Goal: Communication & Community: Answer question/provide support

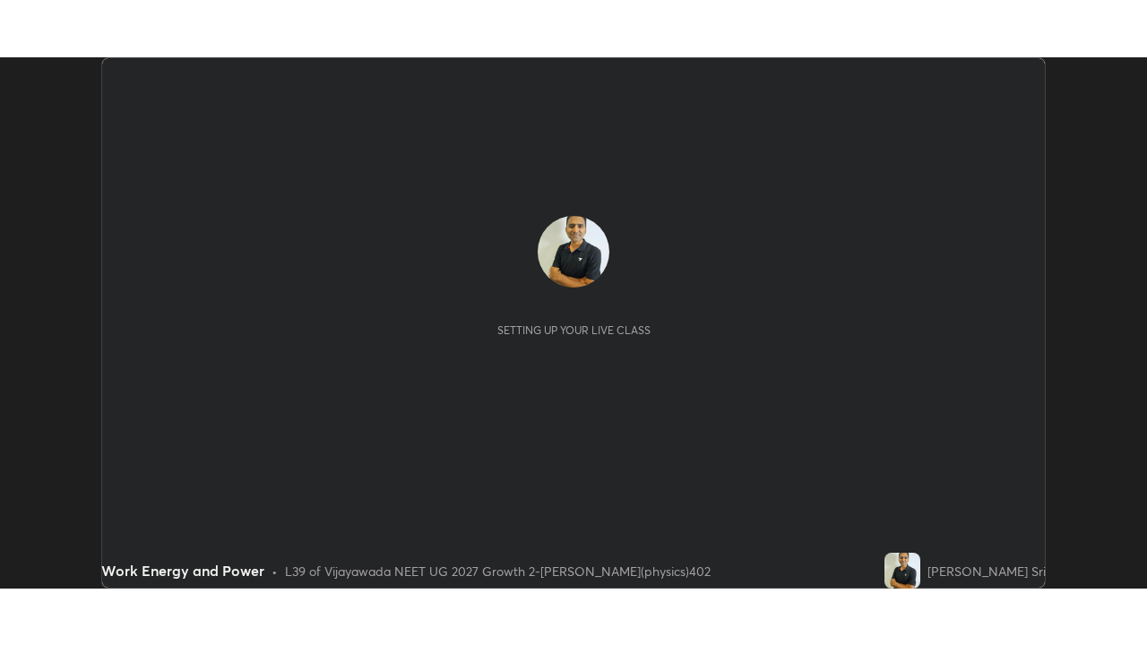
scroll to position [531, 1146]
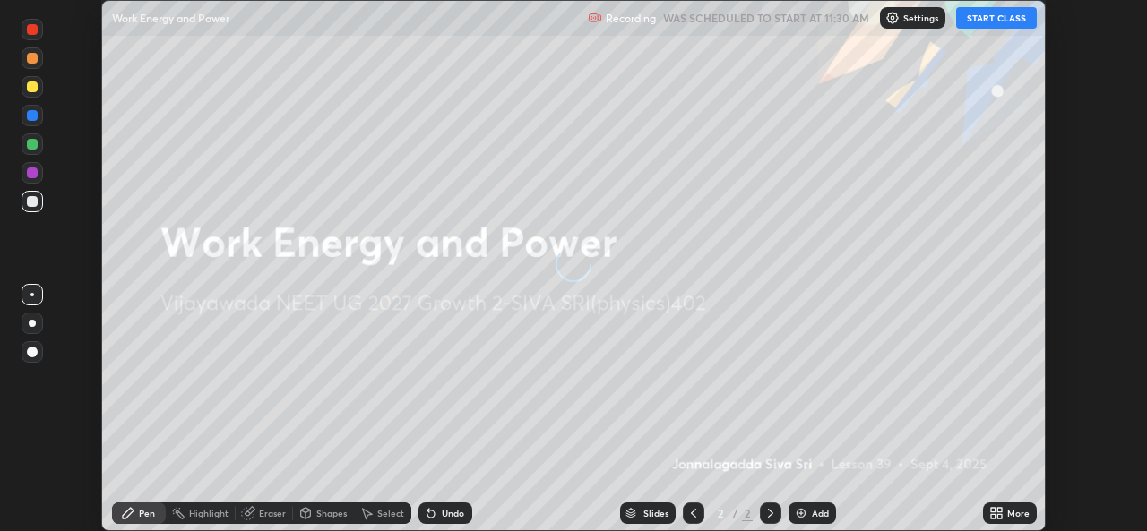
click at [1006, 19] on button "START CLASS" at bounding box center [996, 18] width 81 height 22
click at [993, 516] on icon at bounding box center [993, 516] width 4 height 4
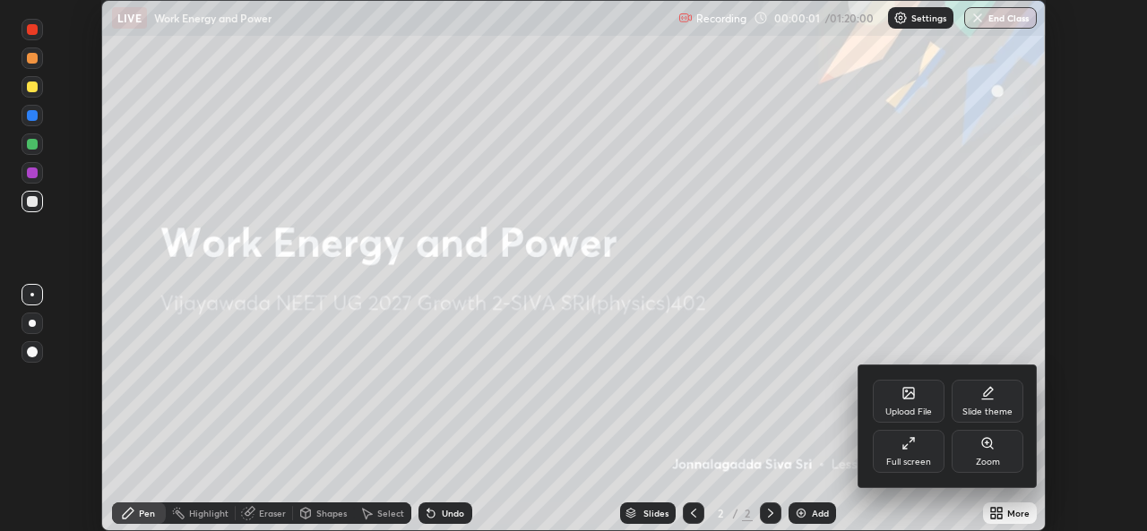
click at [922, 458] on div "Full screen" at bounding box center [908, 462] width 45 height 9
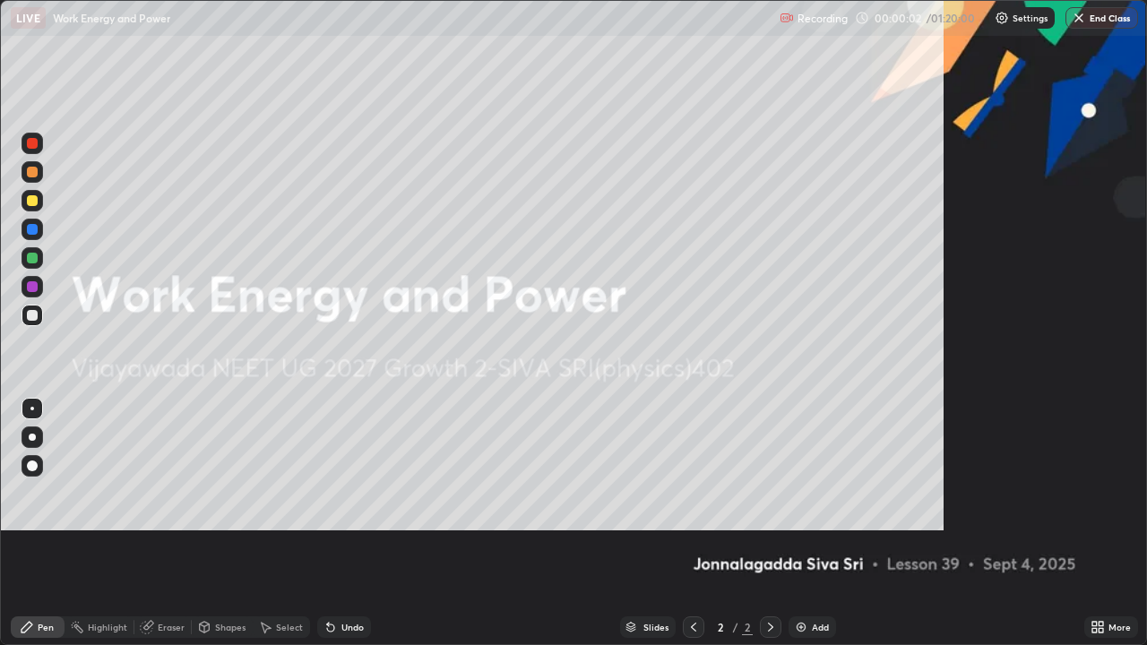
scroll to position [645, 1147]
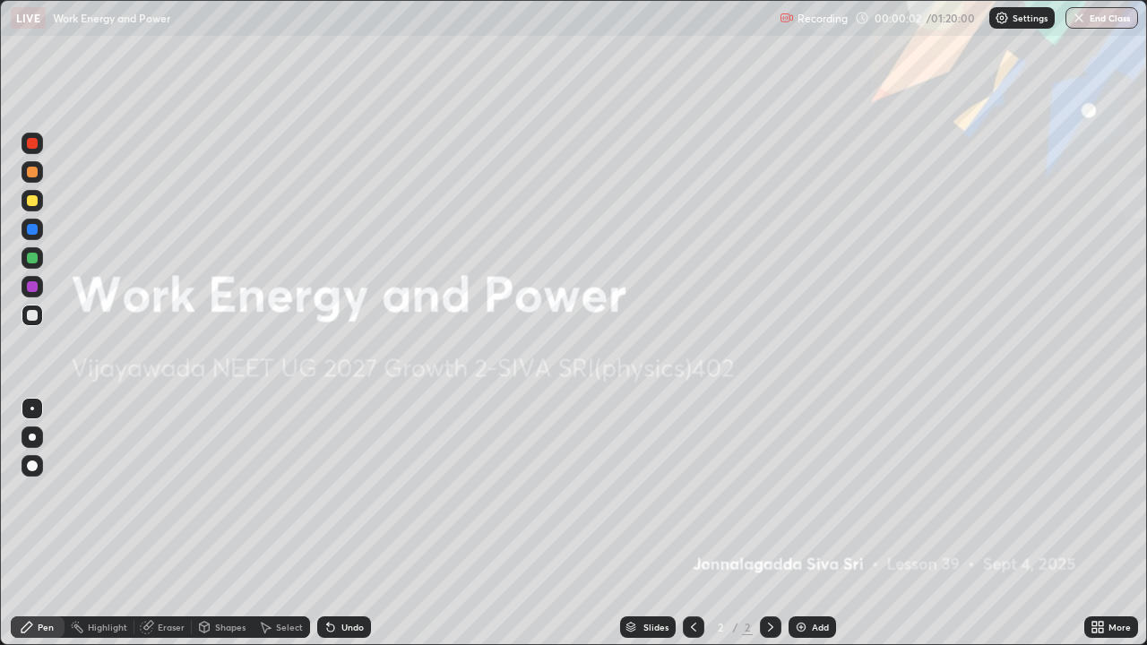
click at [816, 531] on div "Add" at bounding box center [820, 627] width 17 height 9
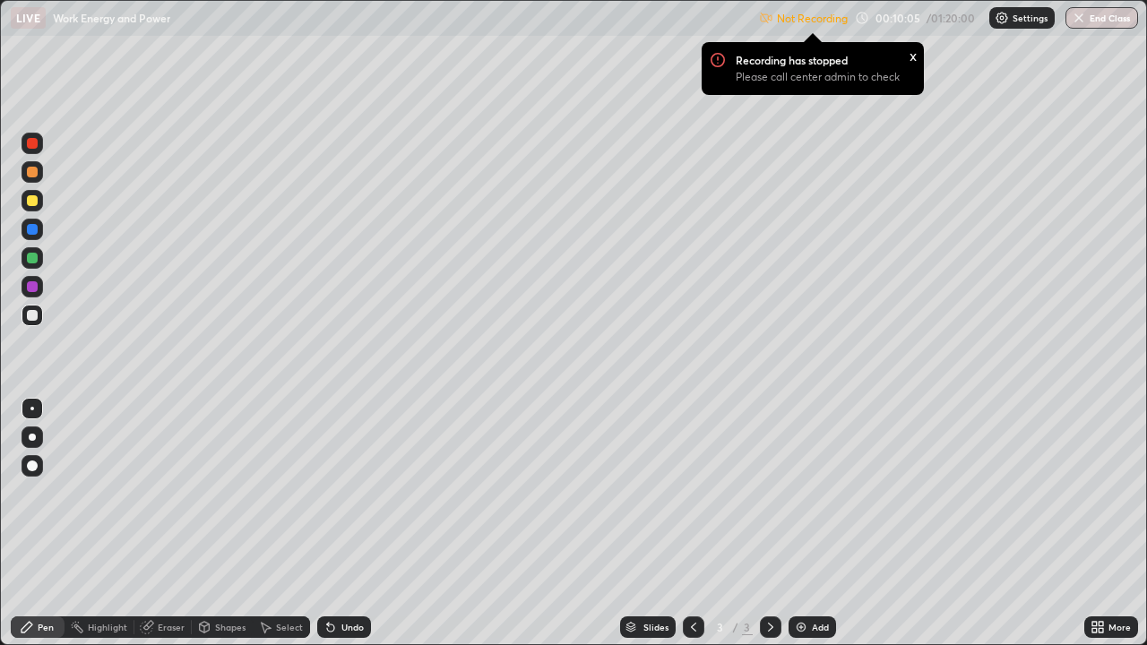
click at [1006, 22] on img at bounding box center [1002, 18] width 14 height 14
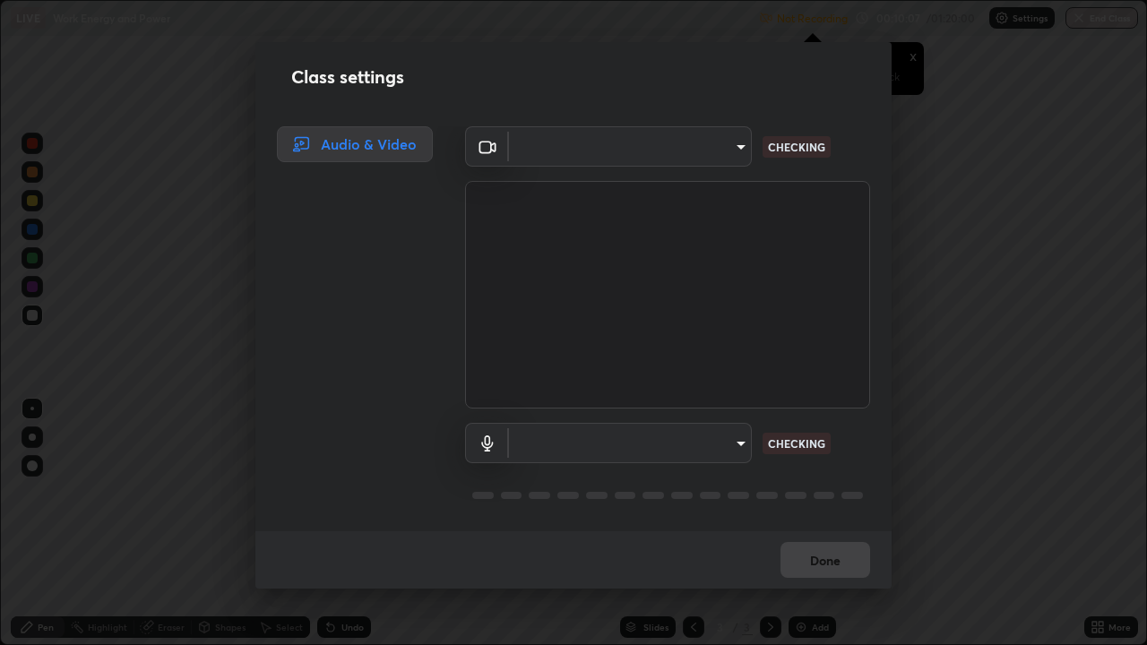
type input "03d5b1e328775286ef50ca9e691cdbc5b29e44cb463622e7fe7d5ef11c4b5cfc"
type input "communications"
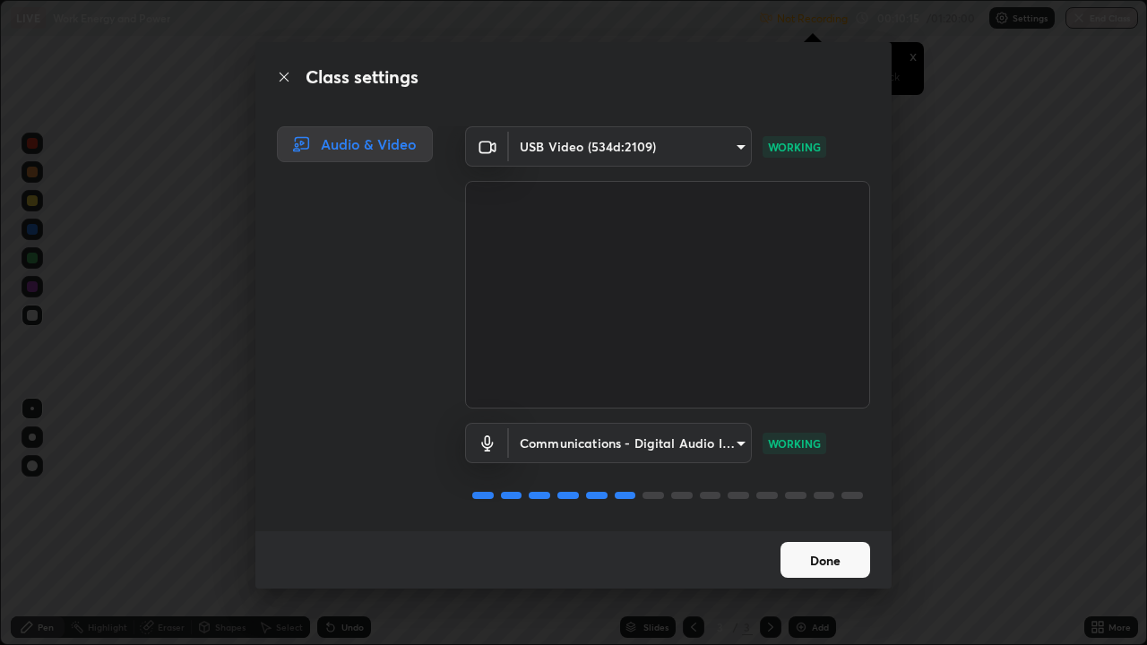
click at [818, 531] on button "Done" at bounding box center [826, 560] width 90 height 36
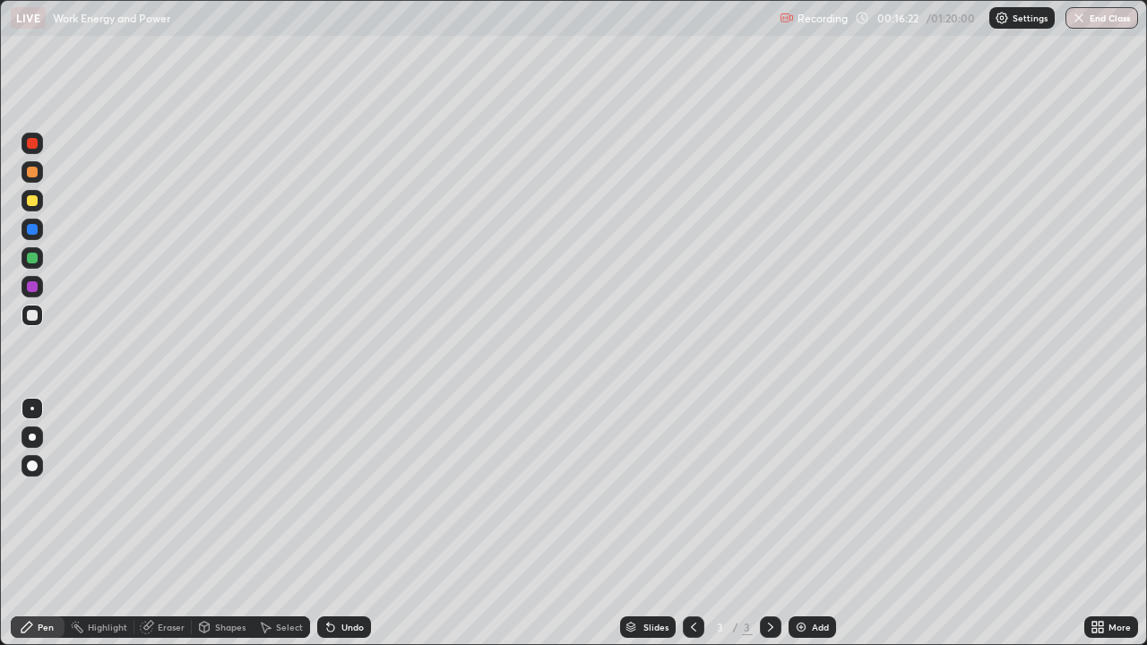
click at [41, 254] on div at bounding box center [33, 258] width 22 height 22
click at [33, 256] on div at bounding box center [32, 258] width 11 height 11
click at [164, 531] on div "Eraser" at bounding box center [171, 627] width 27 height 9
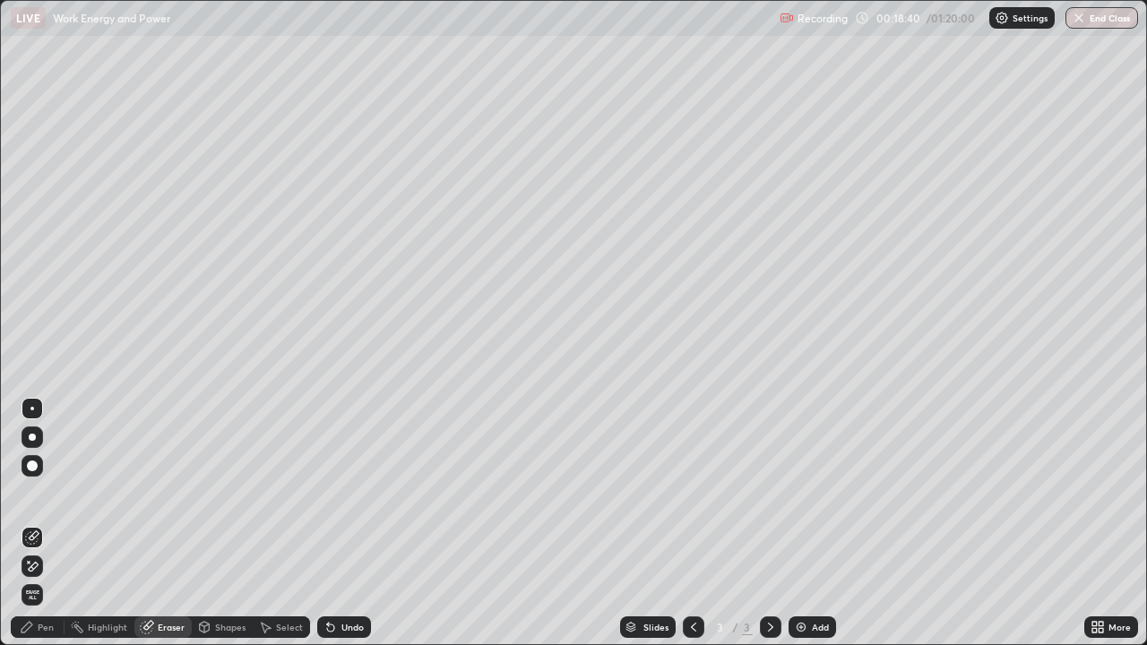
click at [41, 531] on div "Pen" at bounding box center [46, 627] width 16 height 9
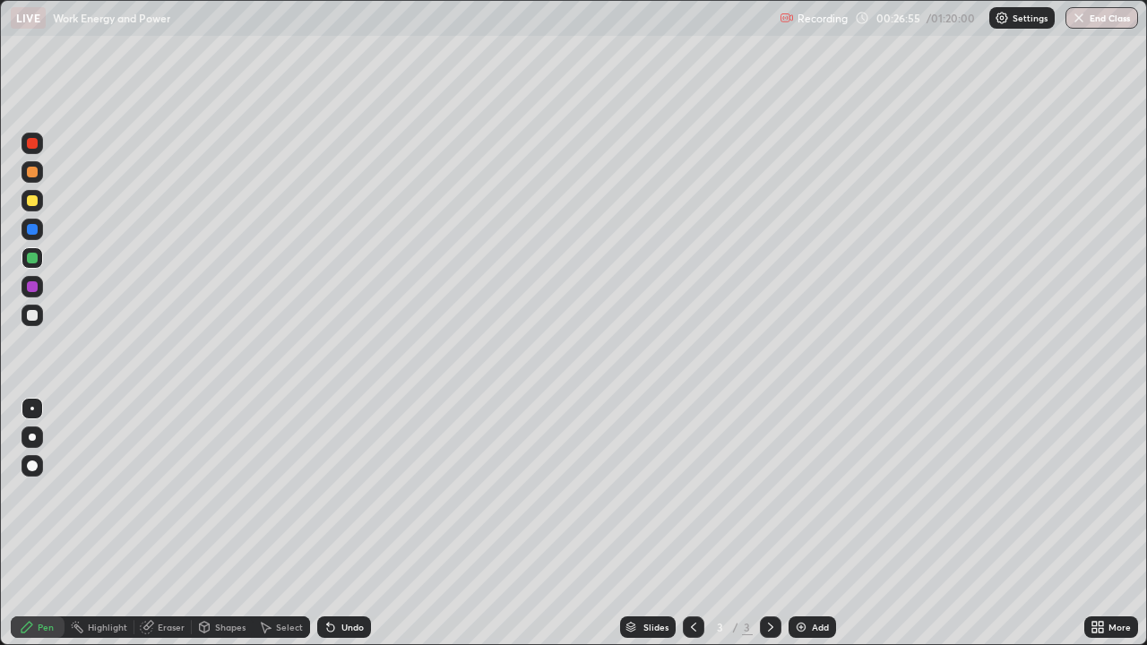
click at [807, 531] on div "Add" at bounding box center [812, 628] width 47 height 22
click at [145, 531] on icon at bounding box center [147, 628] width 12 height 12
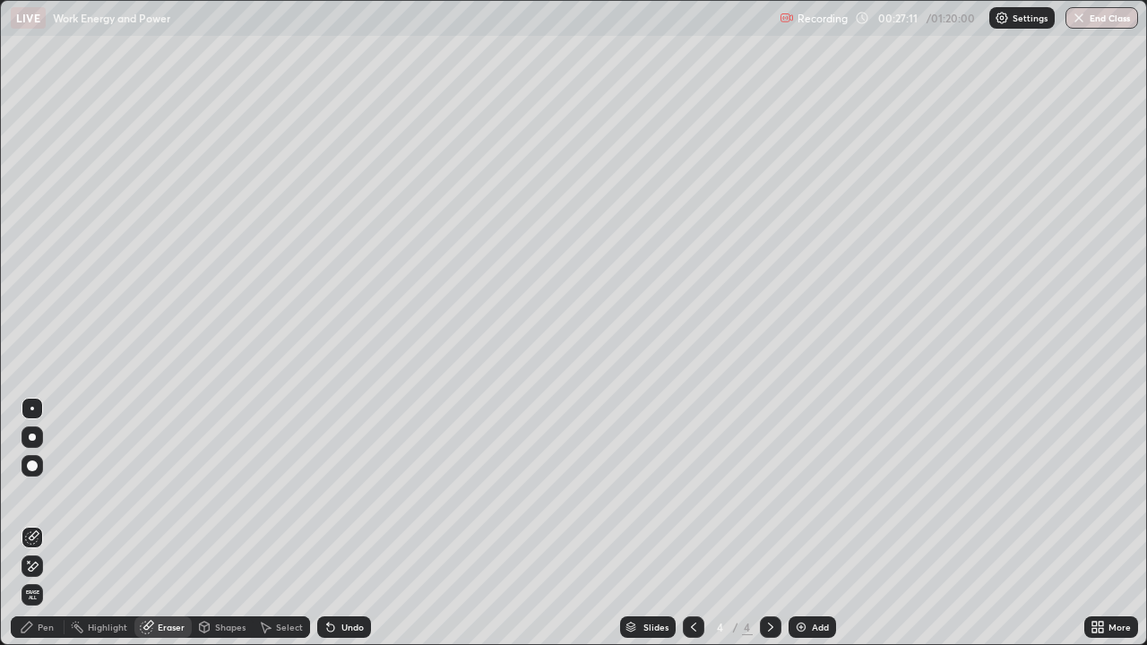
click at [32, 531] on icon at bounding box center [34, 566] width 10 height 9
click at [48, 531] on div "Pen" at bounding box center [46, 627] width 16 height 9
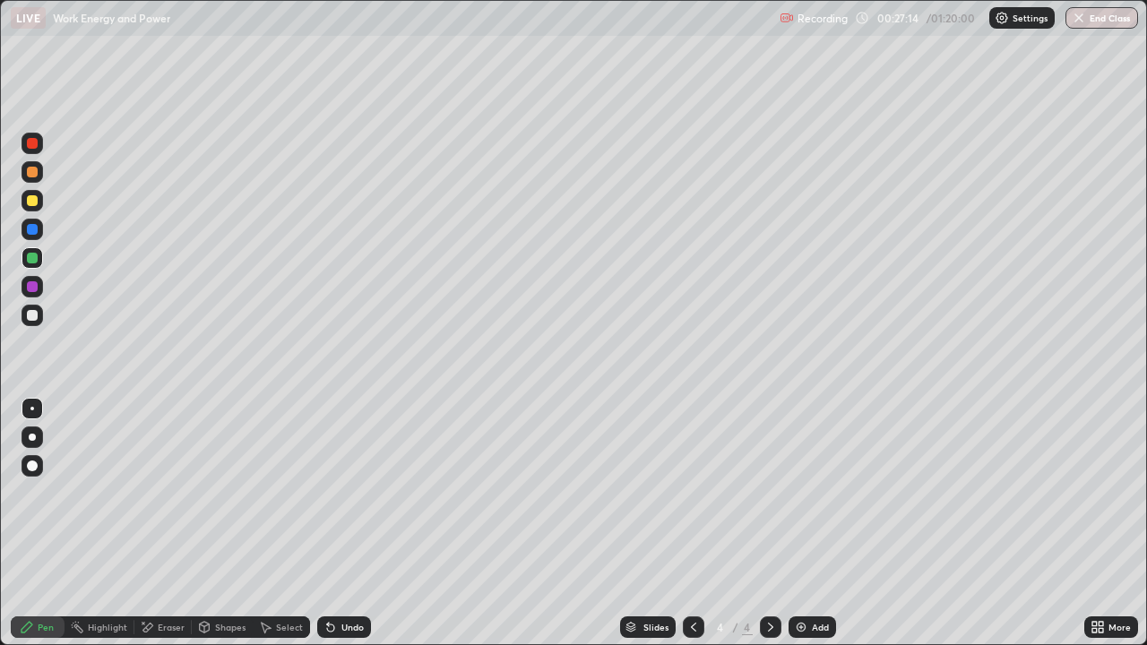
click at [32, 409] on div at bounding box center [32, 409] width 4 height 4
click at [30, 311] on div at bounding box center [32, 315] width 11 height 11
click at [808, 531] on div "Add" at bounding box center [812, 628] width 47 height 22
click at [798, 531] on img at bounding box center [801, 627] width 14 height 14
click at [807, 531] on img at bounding box center [801, 627] width 14 height 14
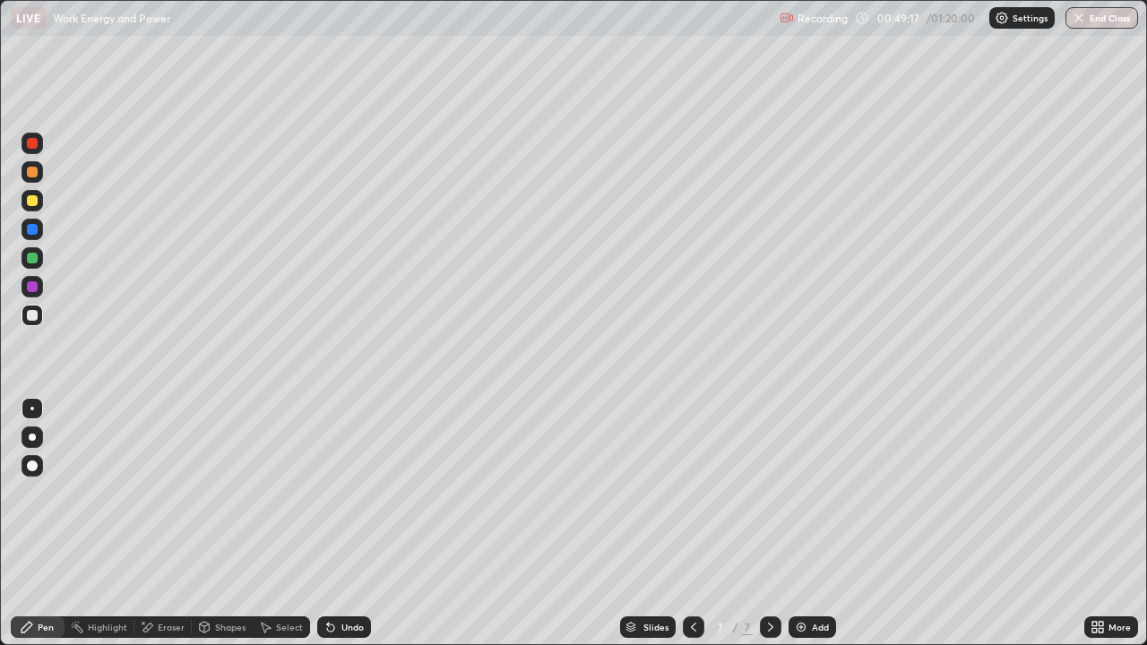
click at [800, 531] on img at bounding box center [801, 627] width 14 height 14
click at [798, 531] on img at bounding box center [801, 627] width 14 height 14
click at [682, 531] on div at bounding box center [693, 628] width 22 height 22
click at [768, 531] on icon at bounding box center [770, 627] width 5 height 9
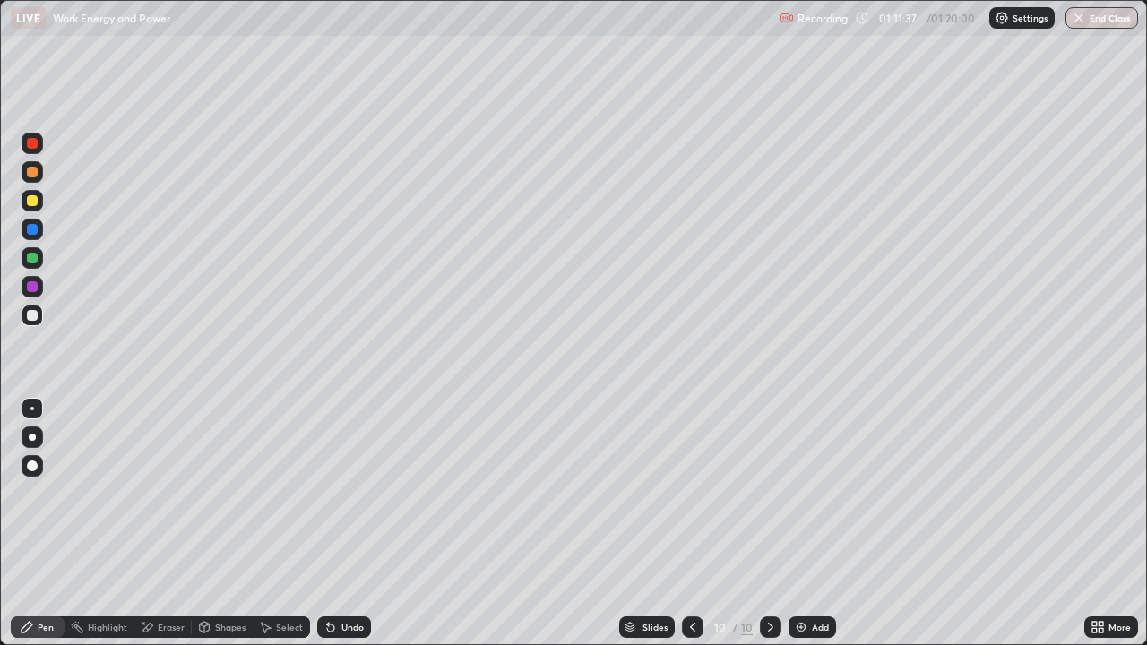
click at [1102, 19] on button "End Class" at bounding box center [1102, 18] width 73 height 22
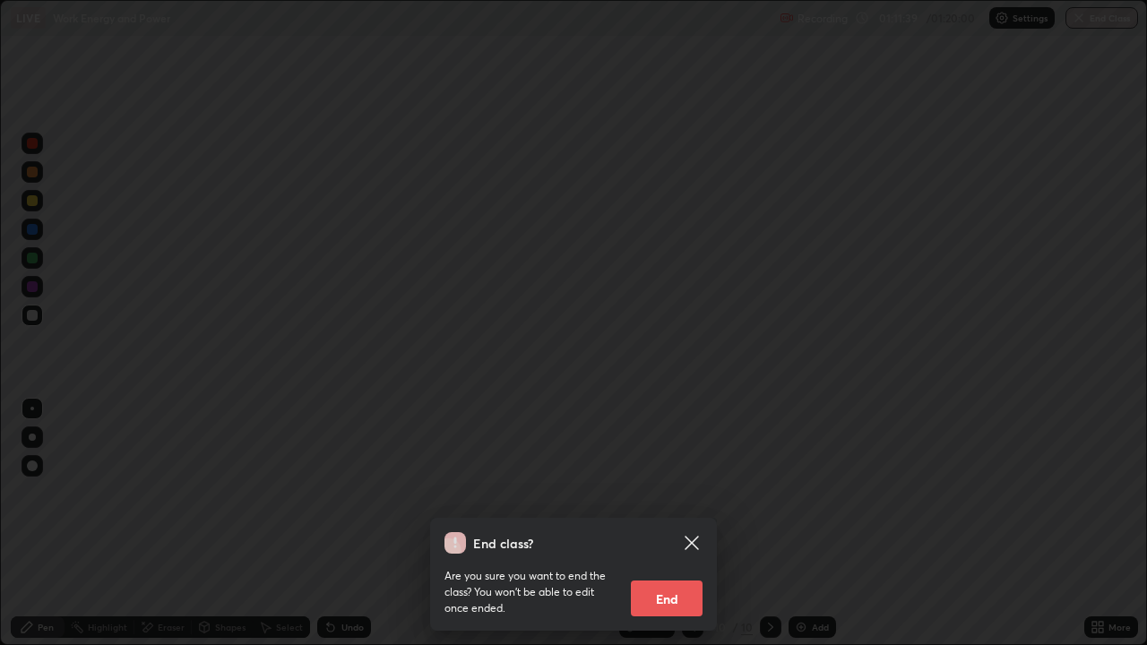
click at [661, 531] on button "End" at bounding box center [667, 599] width 72 height 36
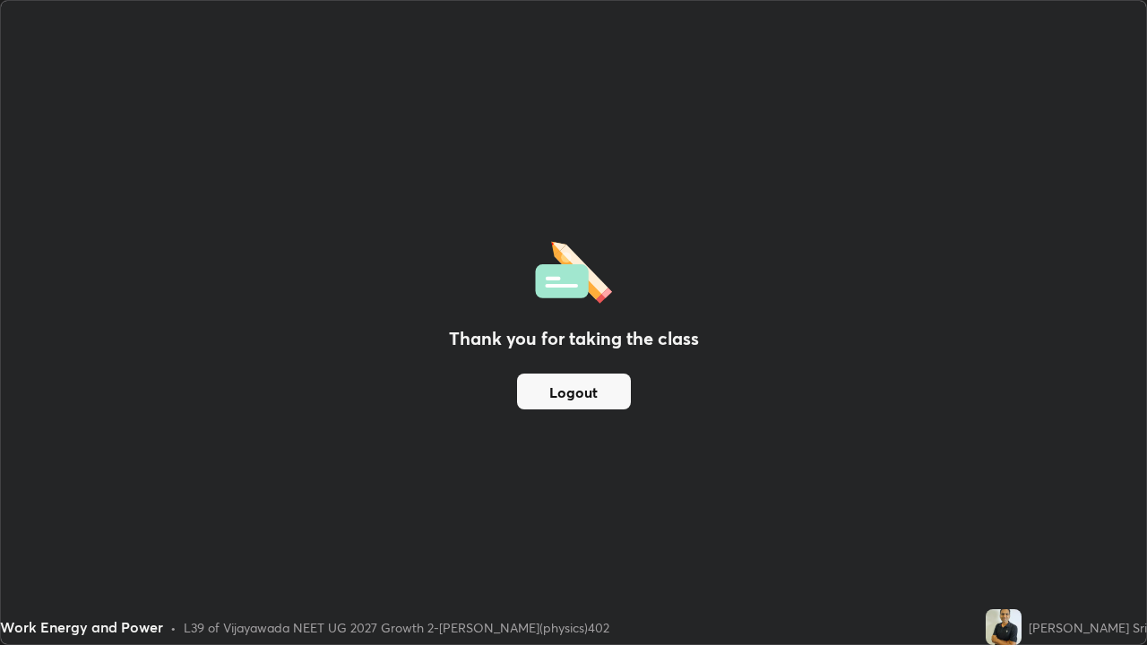
click at [668, 531] on div "Thank you for taking the class Logout" at bounding box center [573, 322] width 1145 height 643
click at [609, 395] on button "Logout" at bounding box center [574, 392] width 114 height 36
click at [681, 469] on div "Thank you for taking the class Logout" at bounding box center [573, 322] width 1145 height 643
